Goal: Transaction & Acquisition: Purchase product/service

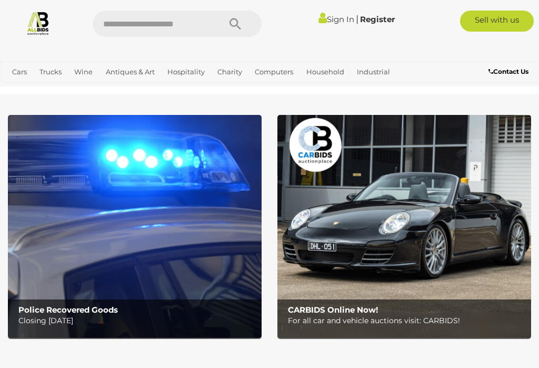
click at [0, 0] on link "View All Antiques & Art Auctions" at bounding box center [0, 0] width 0 height 0
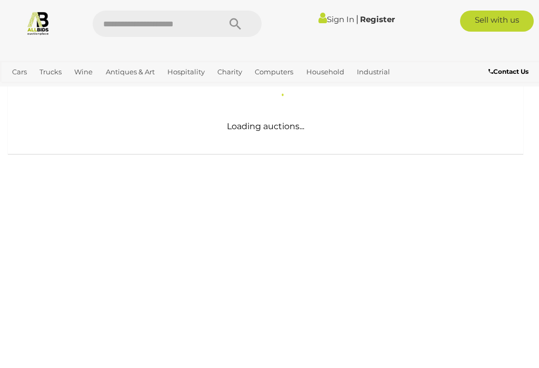
scroll to position [300, 0]
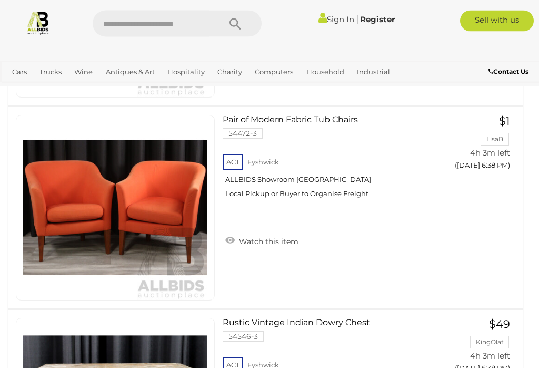
scroll to position [3293, 0]
click at [478, 182] on span "BID PAGE" at bounding box center [474, 187] width 39 height 11
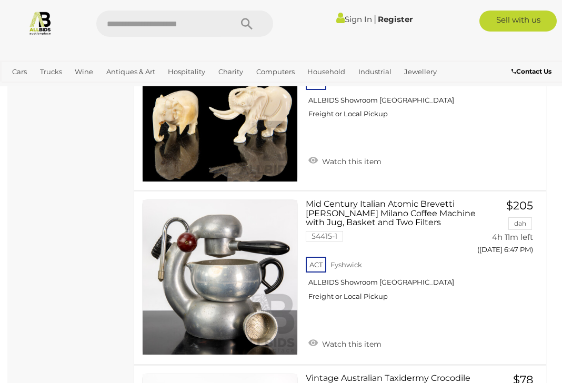
scroll to position [6331, 0]
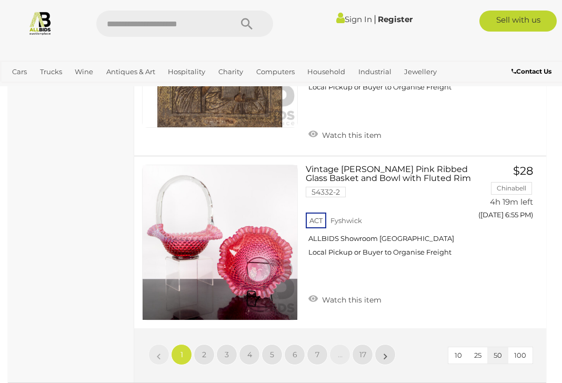
click at [209, 344] on link "2" at bounding box center [204, 354] width 21 height 21
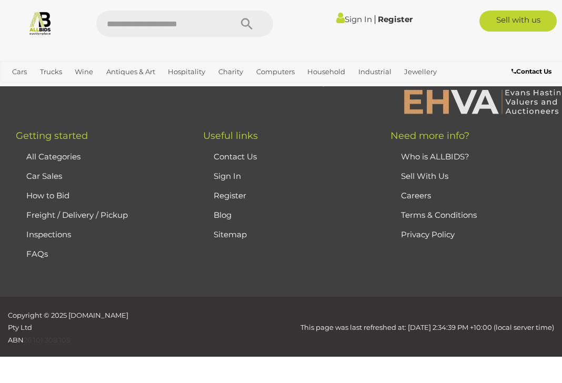
scroll to position [270, 0]
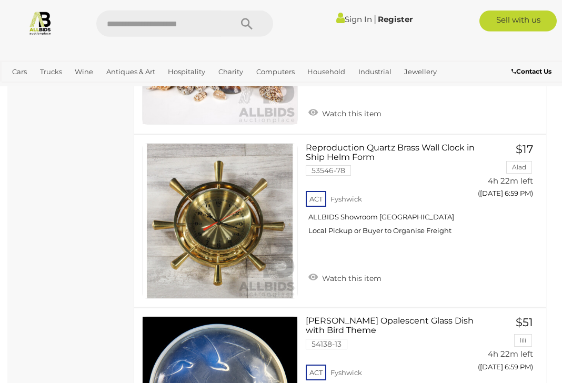
scroll to position [2030, 0]
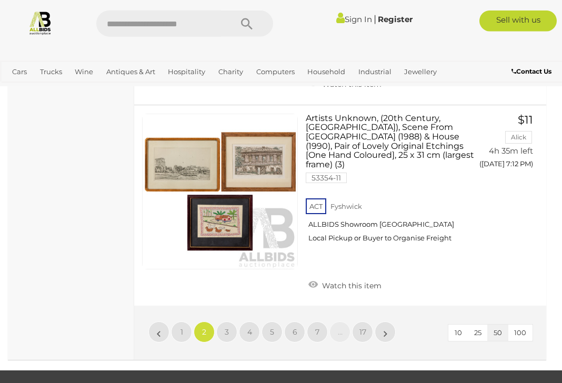
click at [231, 322] on link "3" at bounding box center [226, 332] width 21 height 21
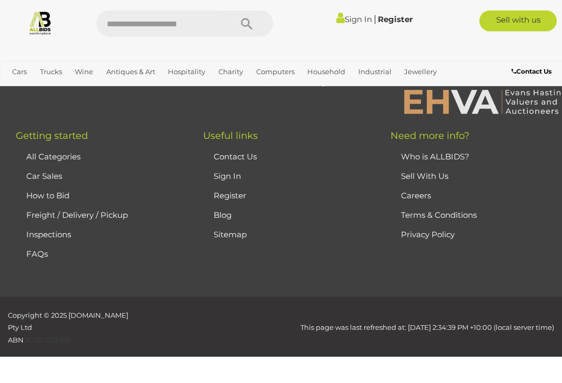
scroll to position [270, 0]
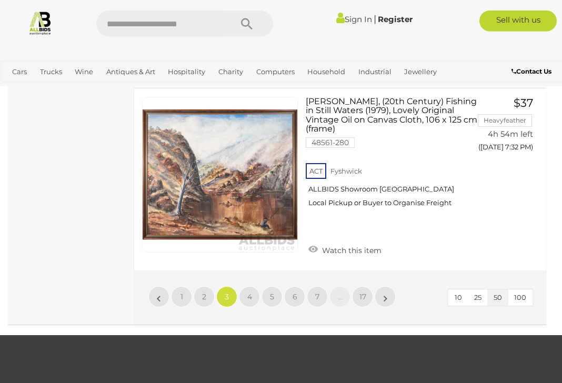
scroll to position [9009, 0]
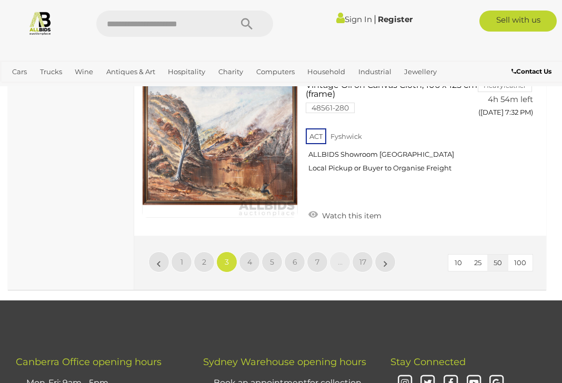
click at [252, 252] on link "4" at bounding box center [249, 262] width 21 height 21
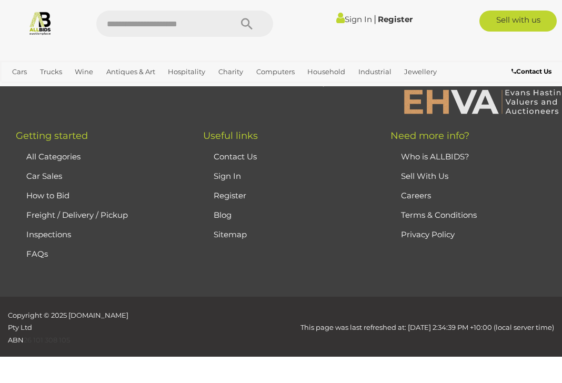
scroll to position [270, 0]
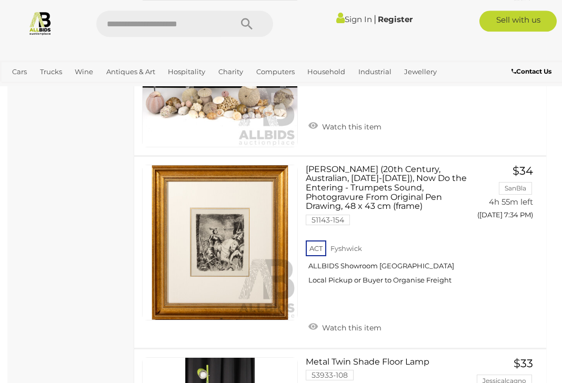
scroll to position [1090, 0]
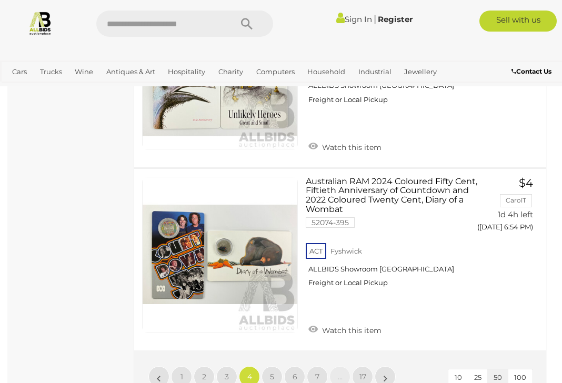
click at [271, 367] on span "5" at bounding box center [272, 376] width 4 height 9
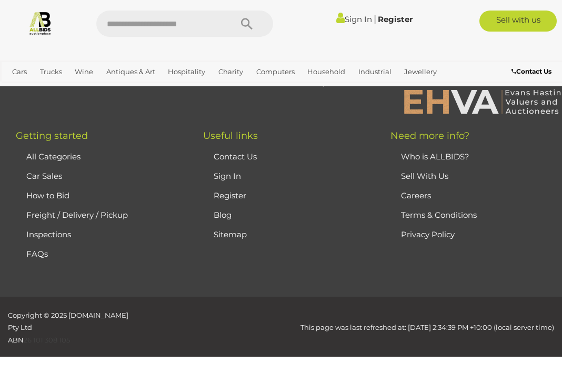
scroll to position [270, 0]
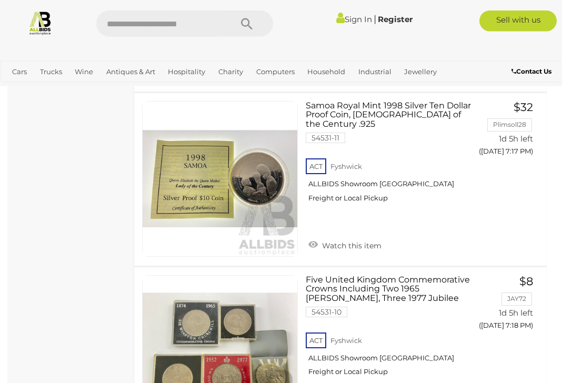
scroll to position [3536, 0]
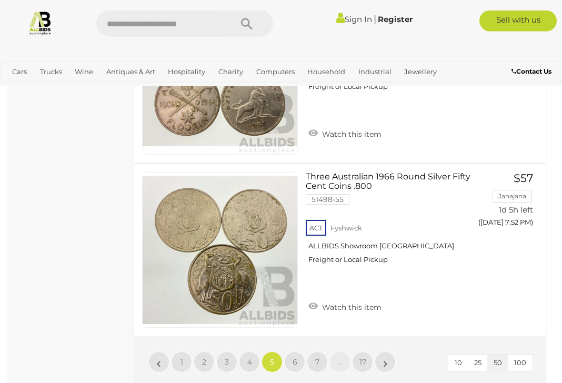
click at [300, 352] on link "6" at bounding box center [294, 362] width 21 height 21
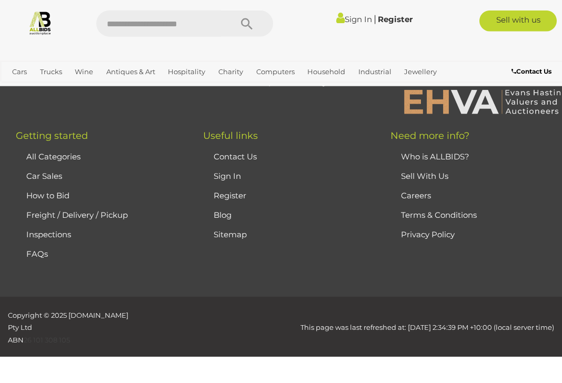
scroll to position [270, 0]
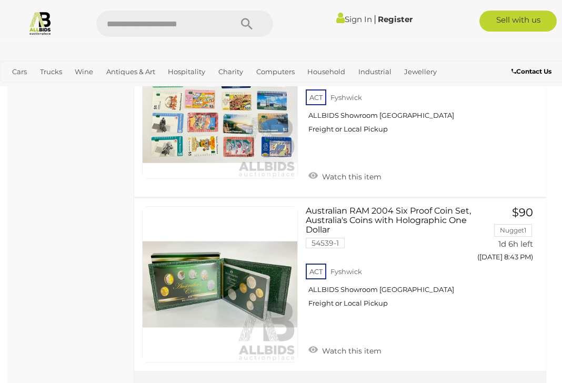
scroll to position [8979, 0]
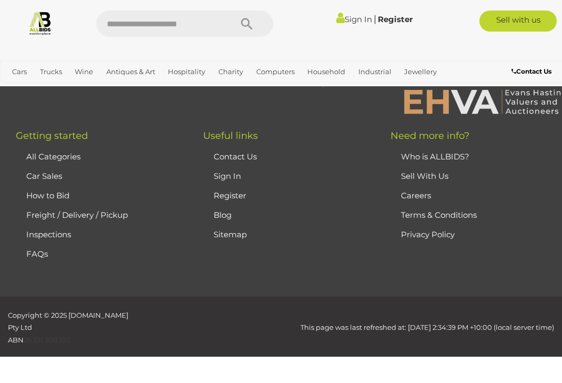
scroll to position [270, 0]
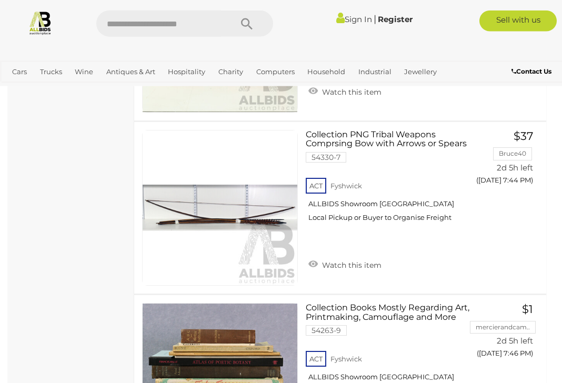
scroll to position [7989, 0]
click at [352, 18] on link "Sign In" at bounding box center [354, 19] width 36 height 10
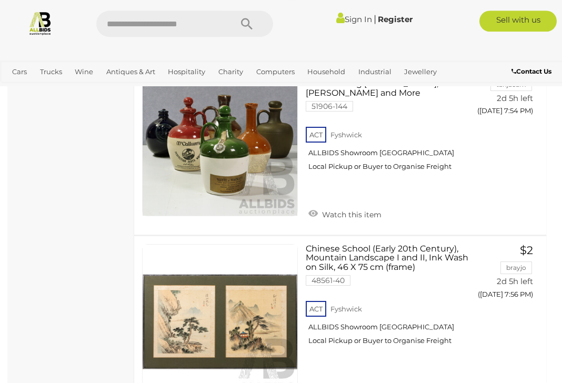
scroll to position [9006, 0]
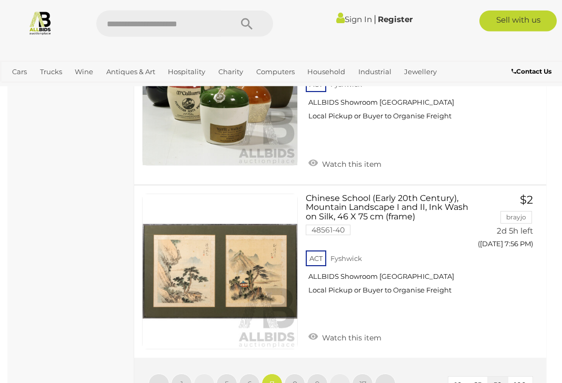
click at [300, 367] on link "8" at bounding box center [294, 384] width 21 height 21
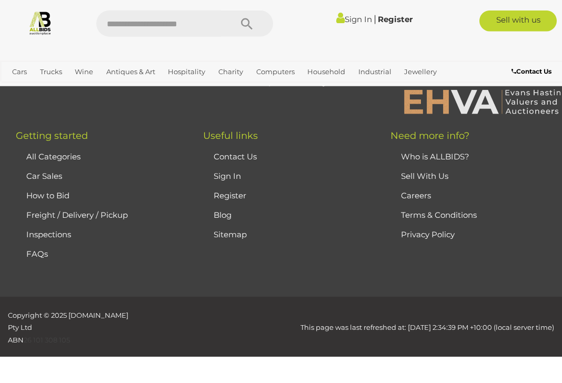
scroll to position [270, 0]
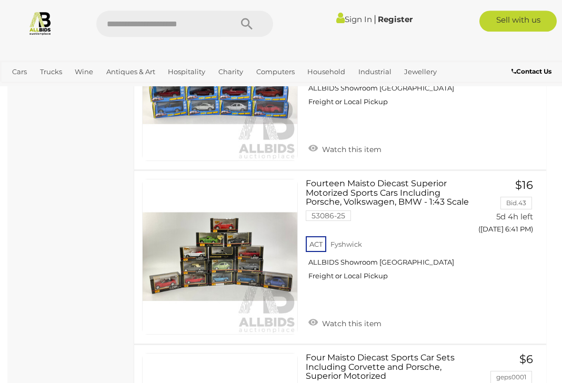
scroll to position [5647, 0]
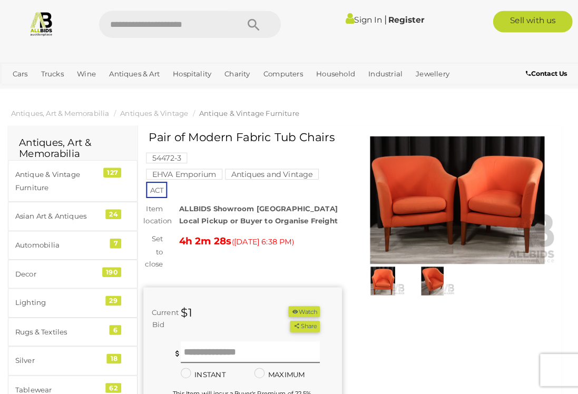
scroll to position [1, 0]
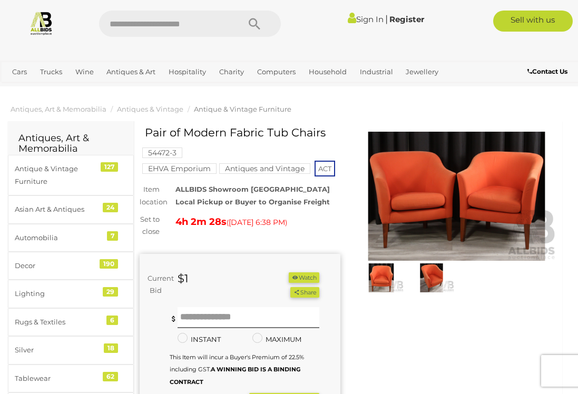
click at [434, 272] on img at bounding box center [431, 277] width 45 height 29
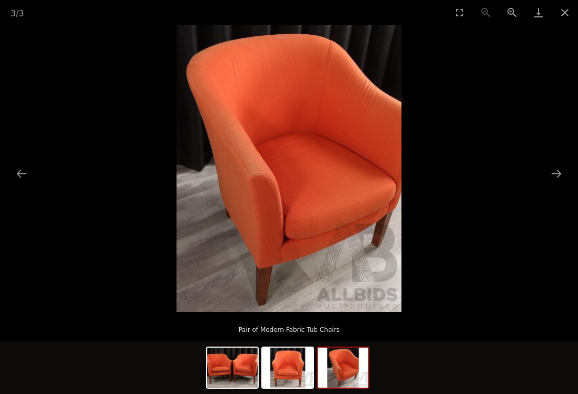
click at [557, 172] on button "Next slide" at bounding box center [556, 173] width 22 height 21
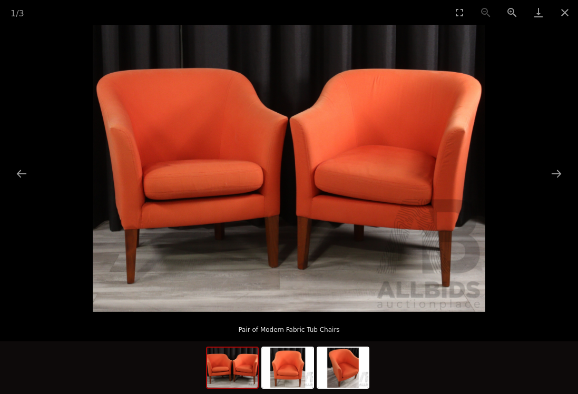
click at [557, 173] on button "Next slide" at bounding box center [556, 173] width 22 height 21
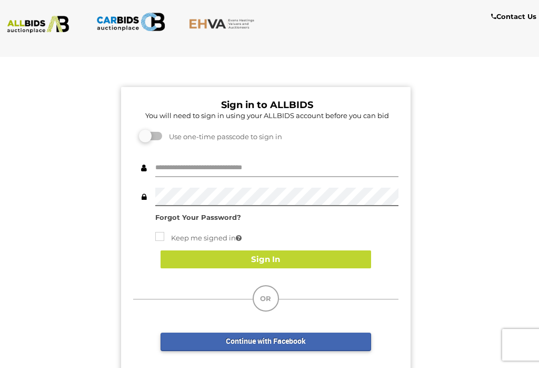
click at [167, 158] on input "text" at bounding box center [276, 167] width 243 height 18
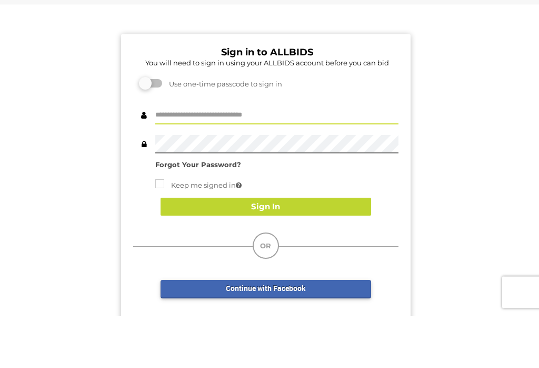
click at [492, 122] on div "Sign in to ALLBIDS You will need to sign in using your ALLBIDS account before y…" at bounding box center [265, 259] width 547 height 392
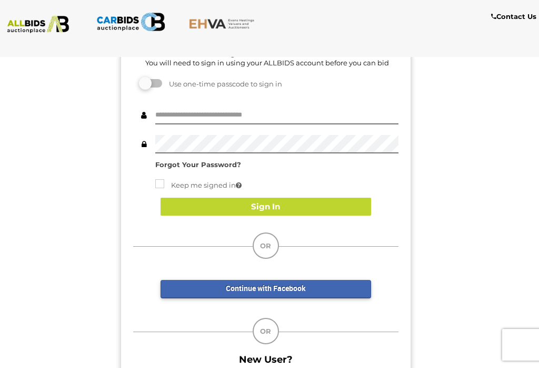
click at [482, 224] on div "Sign in to ALLBIDS You will need to sign in using your ALLBIDS account before y…" at bounding box center [265, 207] width 547 height 392
